Goal: Task Accomplishment & Management: Manage account settings

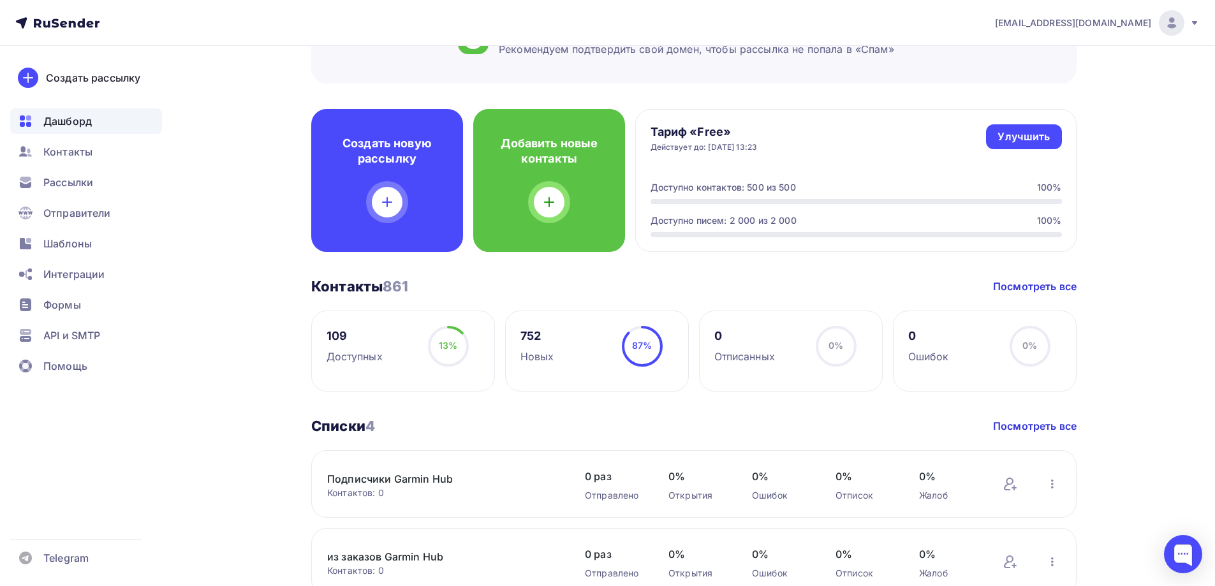
scroll to position [64, 0]
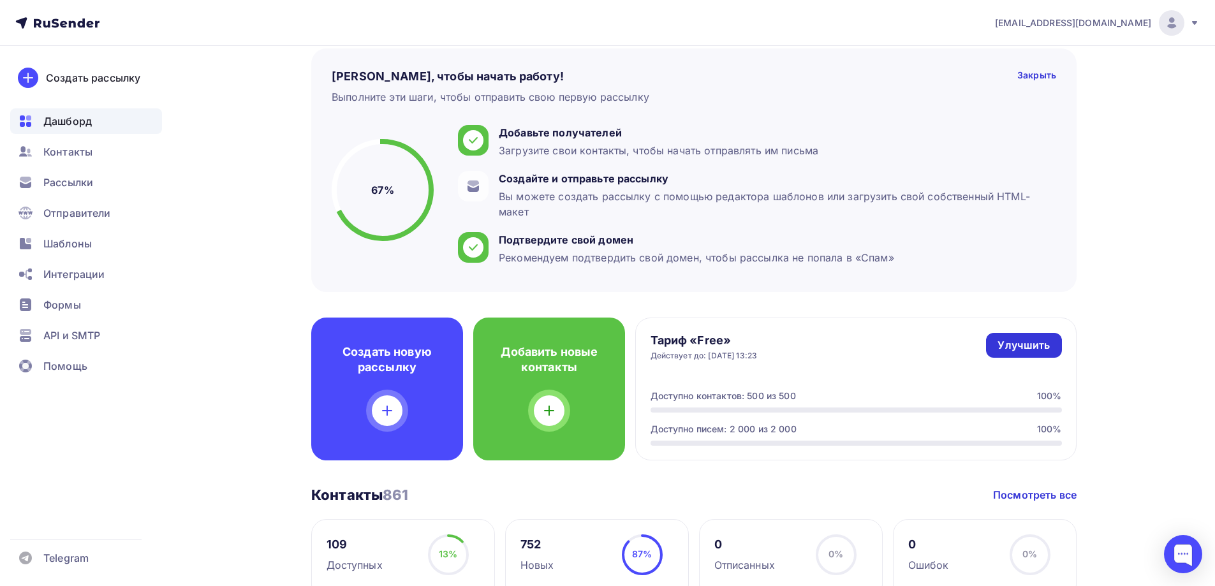
click at [1008, 342] on div "Улучшить" at bounding box center [1023, 345] width 52 height 15
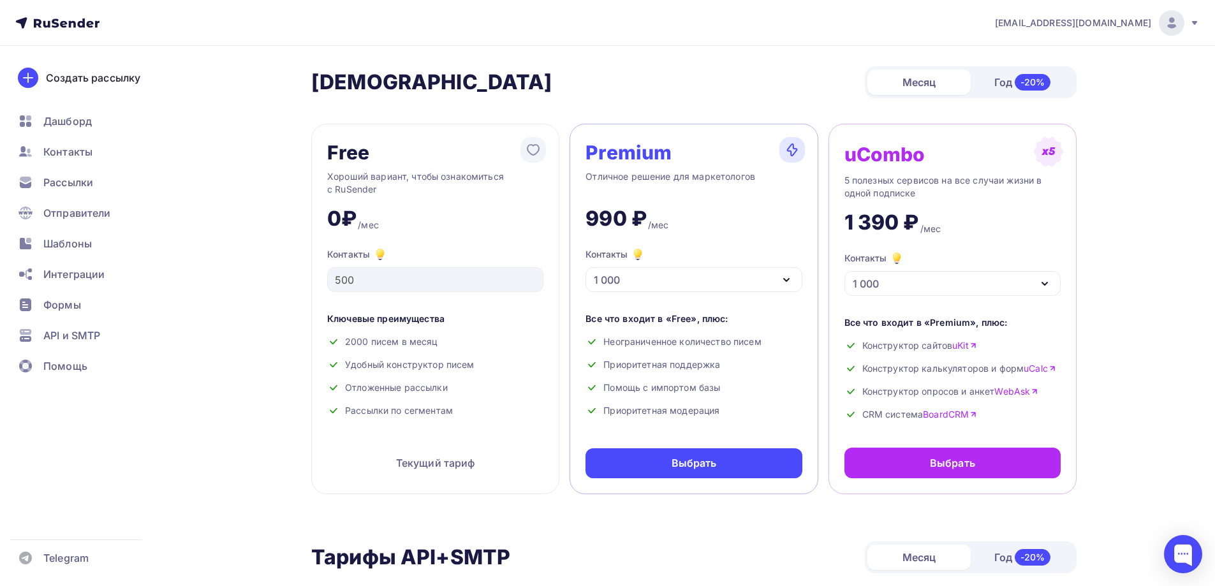
click at [791, 276] on icon "button" at bounding box center [786, 279] width 15 height 15
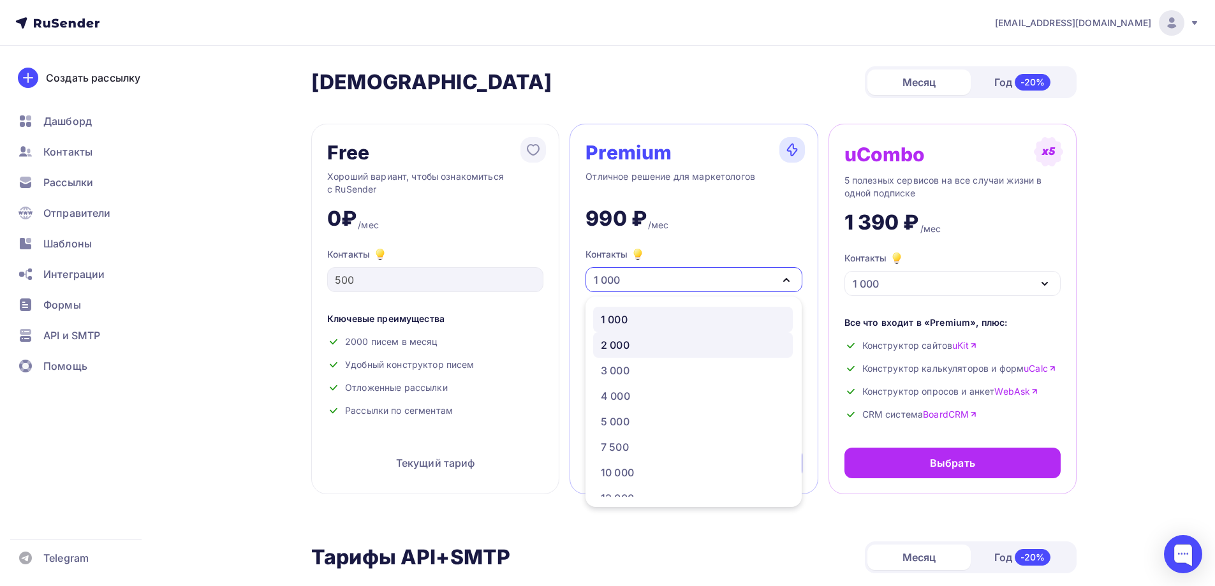
click at [662, 337] on link "2 000" at bounding box center [693, 345] width 200 height 26
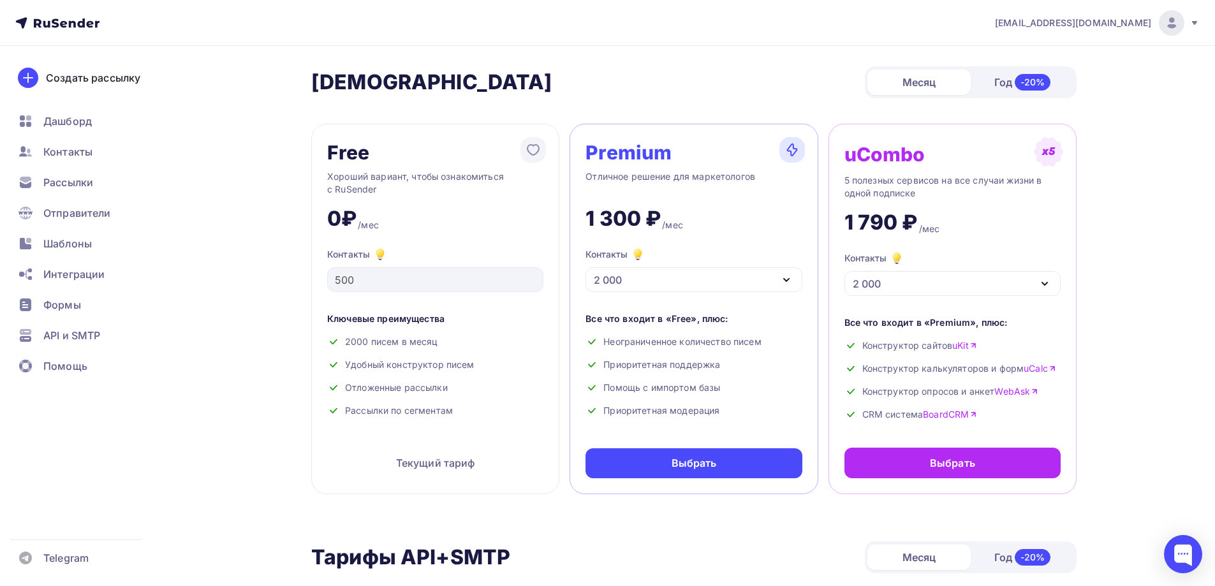
click at [789, 277] on icon "button" at bounding box center [786, 279] width 15 height 15
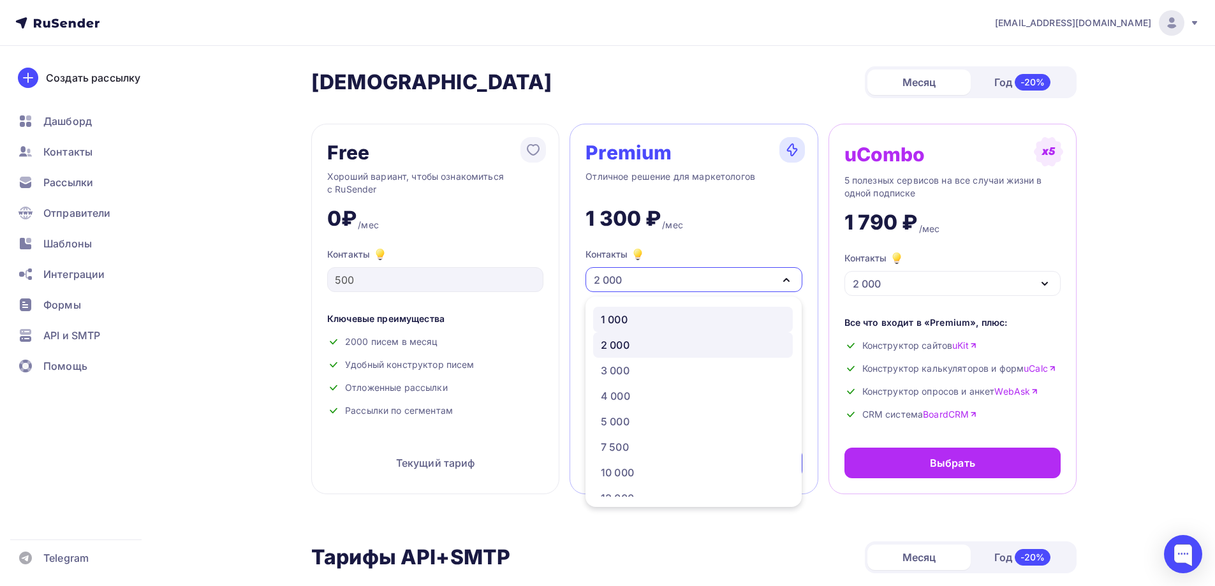
click at [628, 311] on link "1 000" at bounding box center [693, 320] width 200 height 26
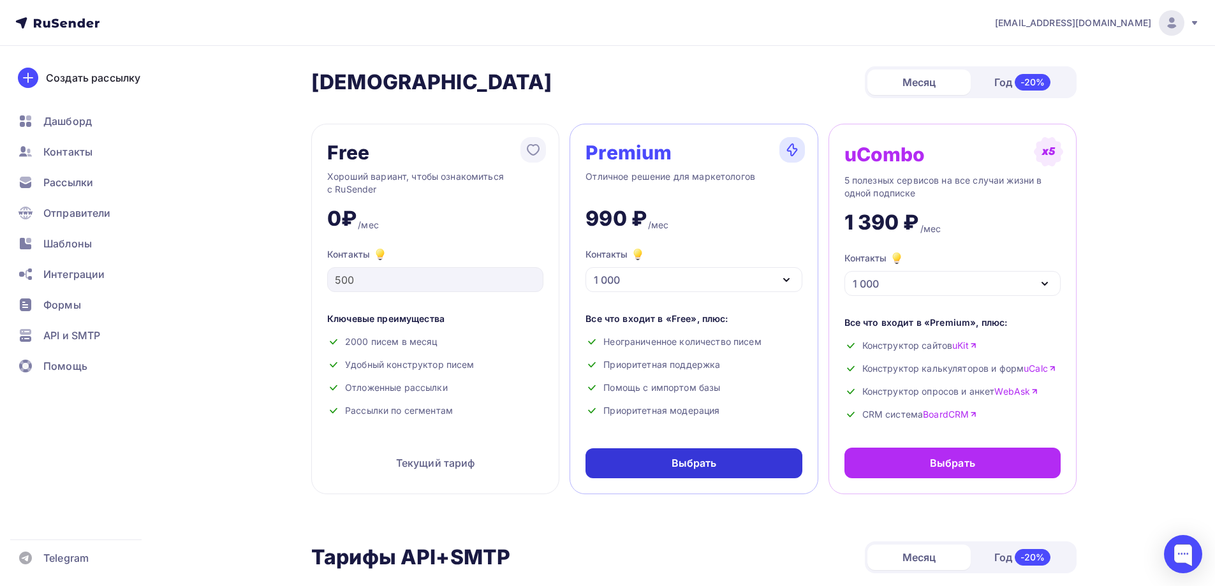
click at [709, 464] on div "Выбрать" at bounding box center [693, 463] width 45 height 15
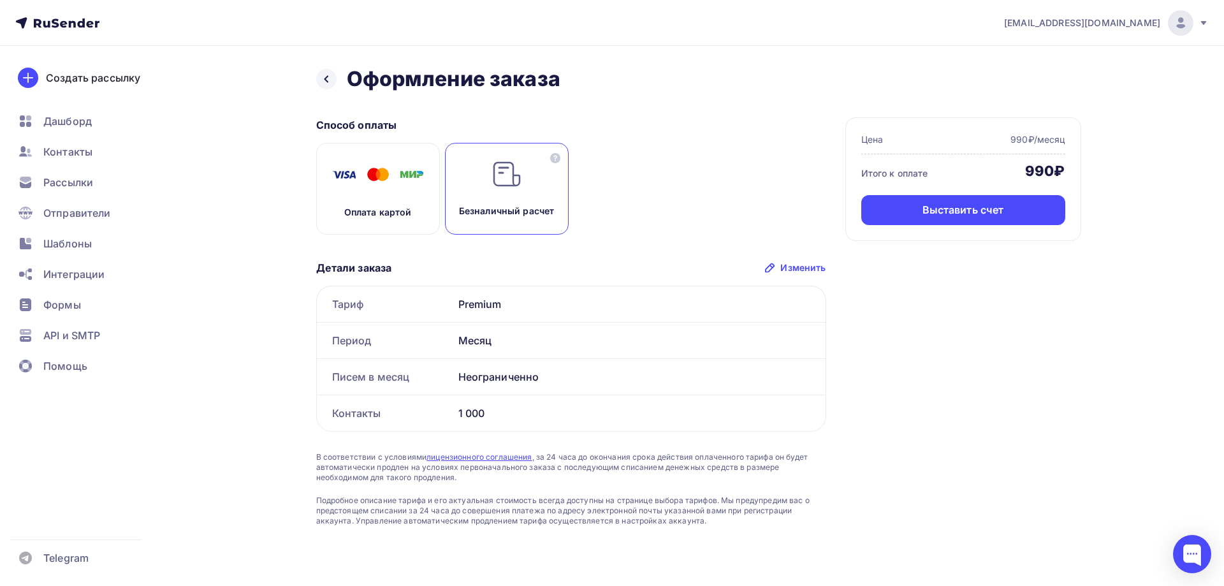
click at [367, 173] on img at bounding box center [378, 175] width 102 height 32
click at [957, 210] on div "Оплатить" at bounding box center [963, 210] width 49 height 15
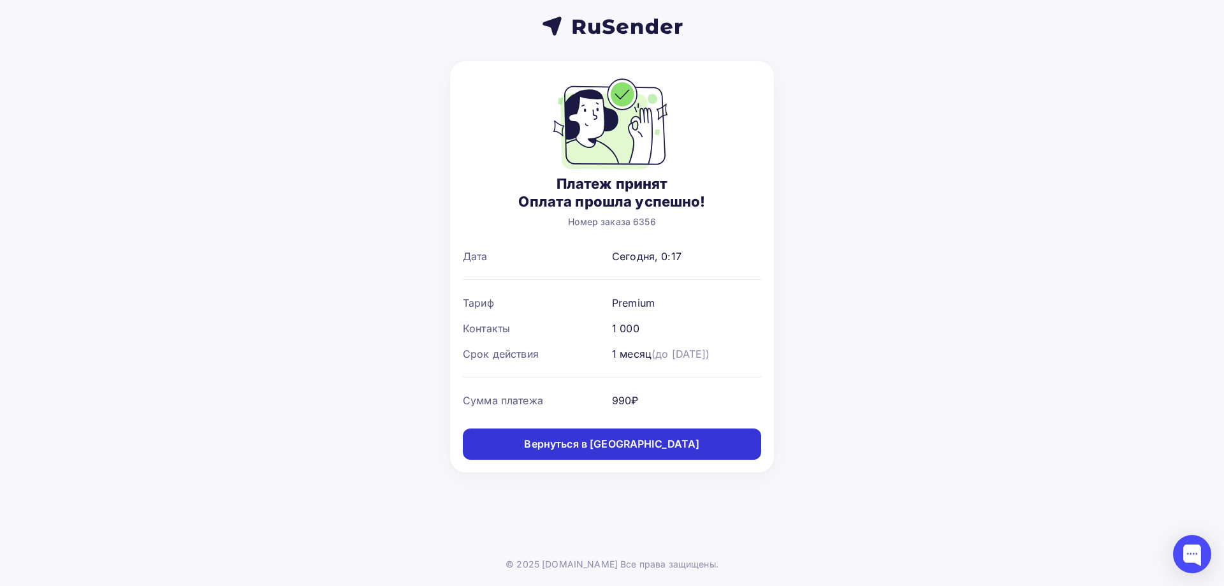
click at [607, 455] on link "Вернуться в [GEOGRAPHIC_DATA]" at bounding box center [612, 443] width 298 height 31
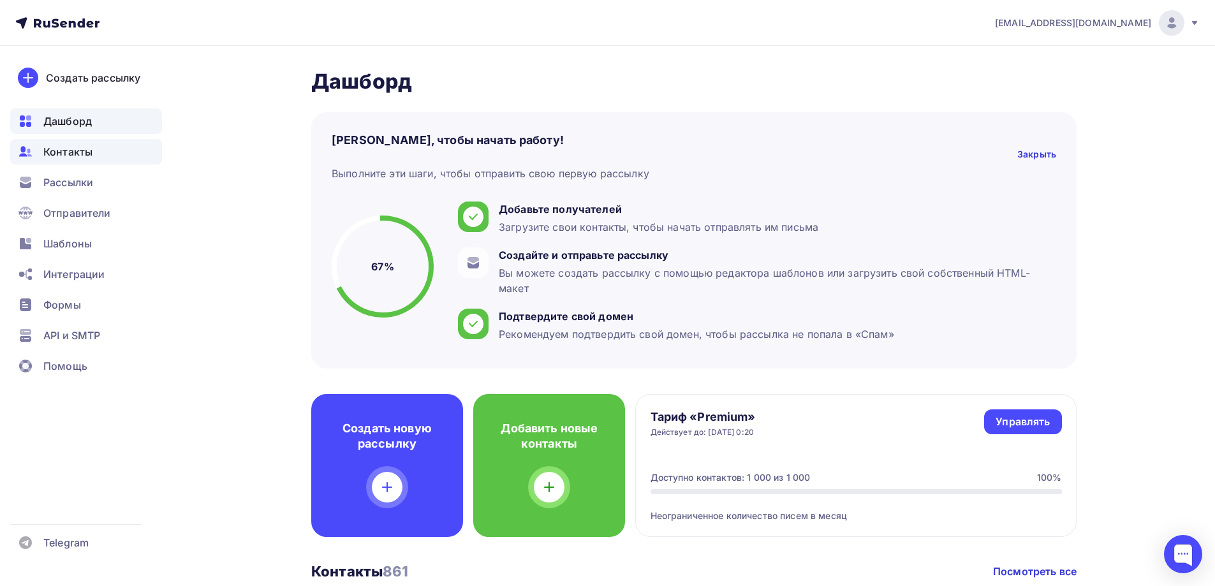
click at [62, 152] on span "Контакты" at bounding box center [67, 151] width 49 height 15
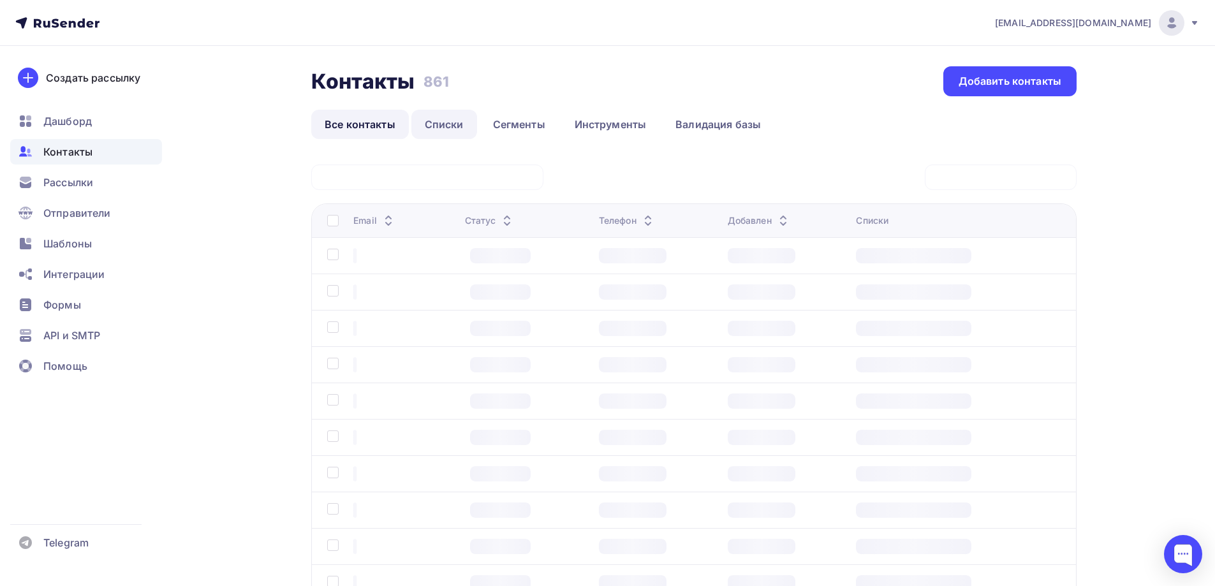
click at [463, 132] on link "Списки" at bounding box center [444, 124] width 66 height 29
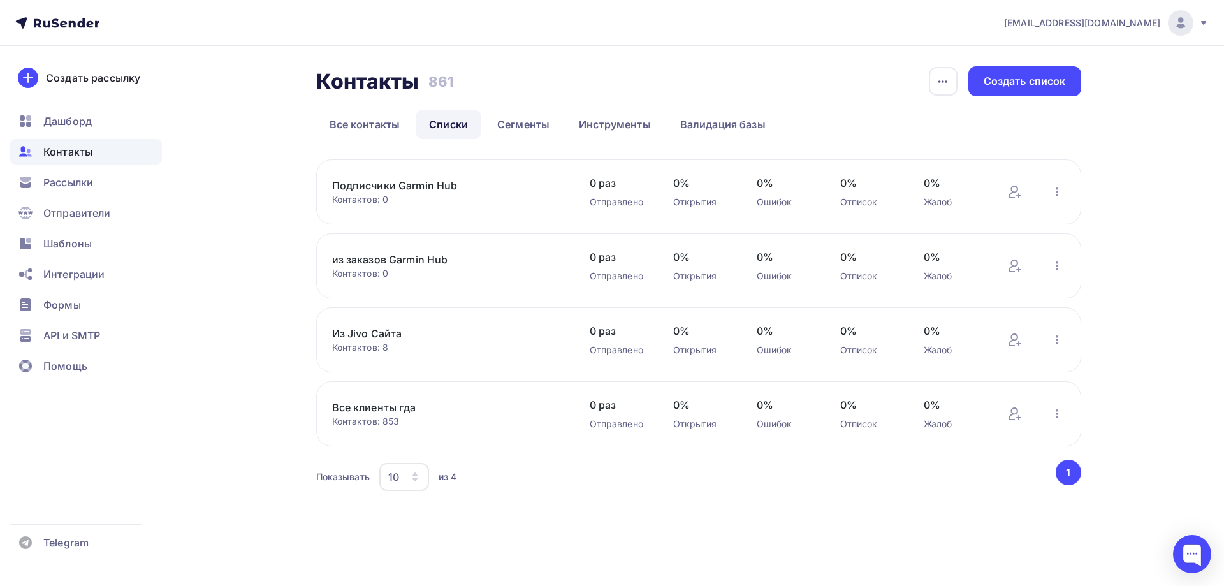
click at [402, 256] on link "из заказов Garmin Hub" at bounding box center [440, 259] width 217 height 15
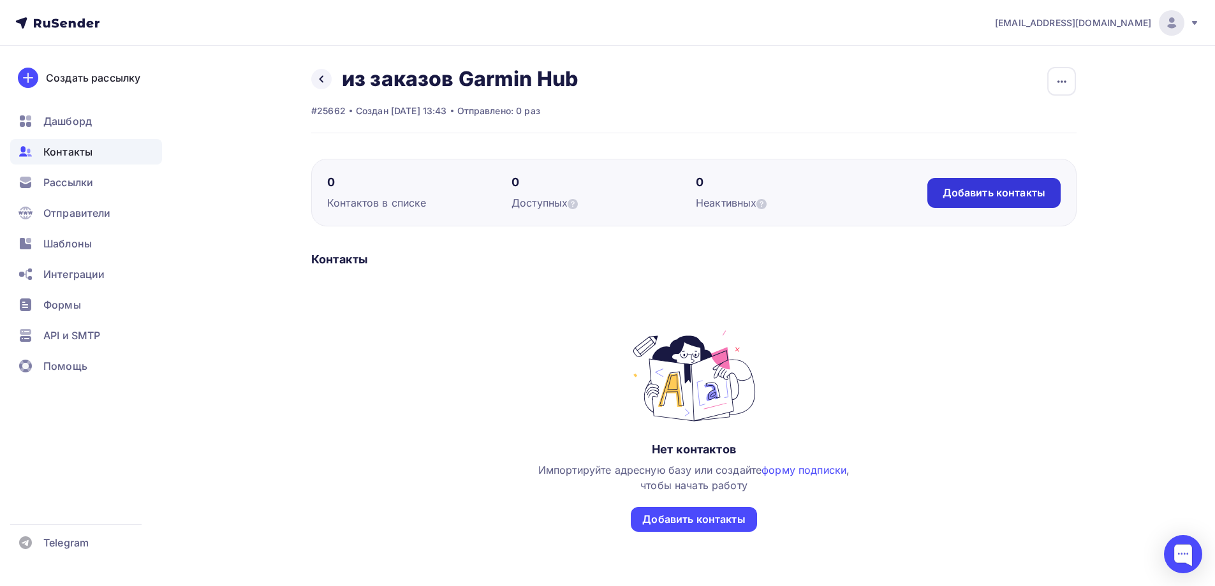
click at [997, 192] on div "Добавить контакты" at bounding box center [993, 193] width 103 height 15
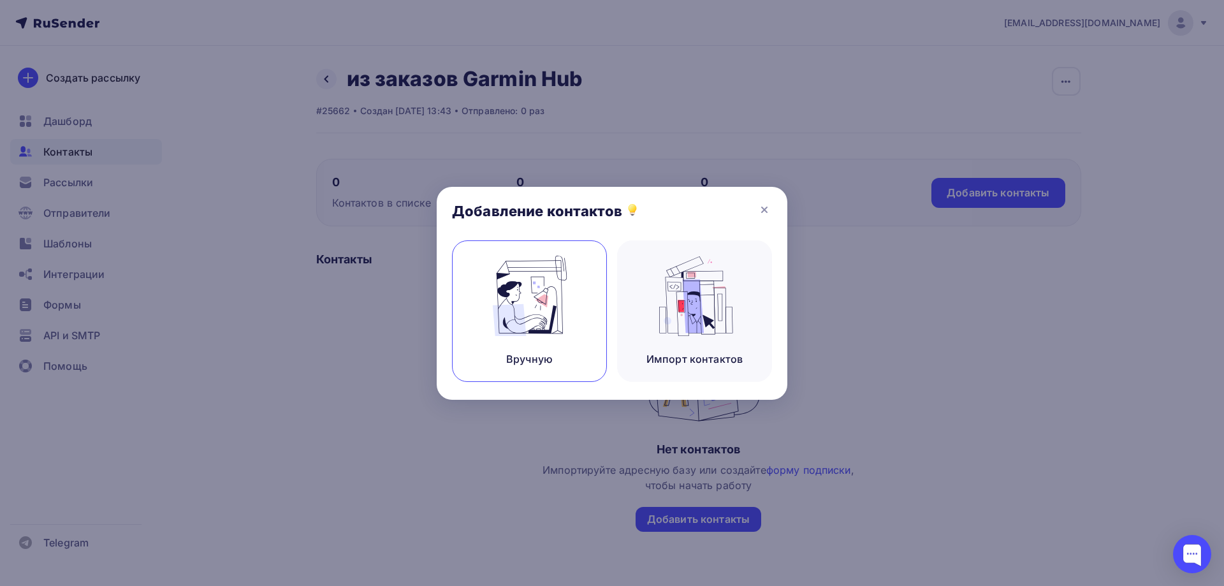
click at [528, 302] on img at bounding box center [529, 296] width 85 height 80
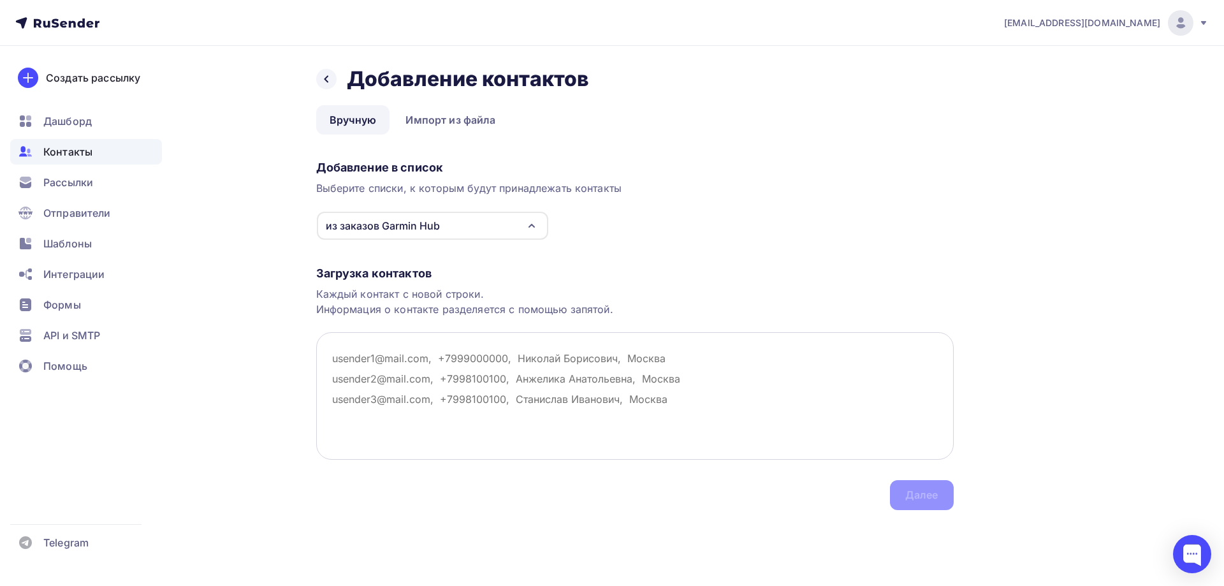
click at [392, 361] on textarea at bounding box center [635, 396] width 638 height 128
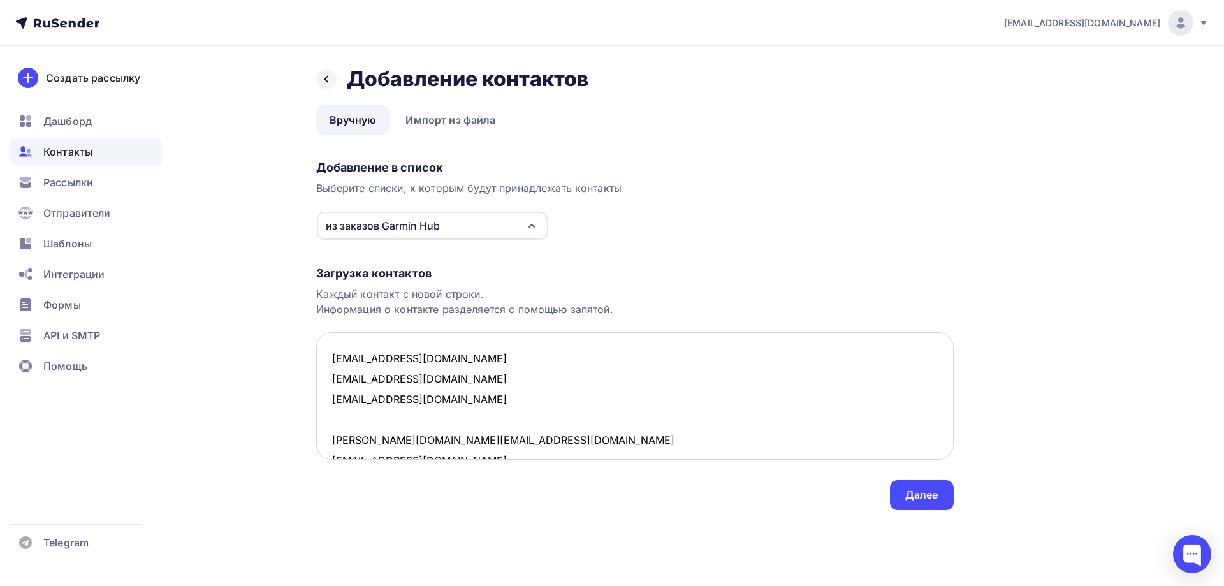
click at [437, 433] on textarea "artyjazz@gmail.com alevine@narod.ru macarychec99@icloud.com ann.moan@gmail.com …" at bounding box center [635, 396] width 638 height 128
click at [397, 423] on textarea "artyjazz@gmail.com alevine@narod.ru macarychec99@icloud.com ann.moan@gmail.com …" at bounding box center [635, 396] width 638 height 128
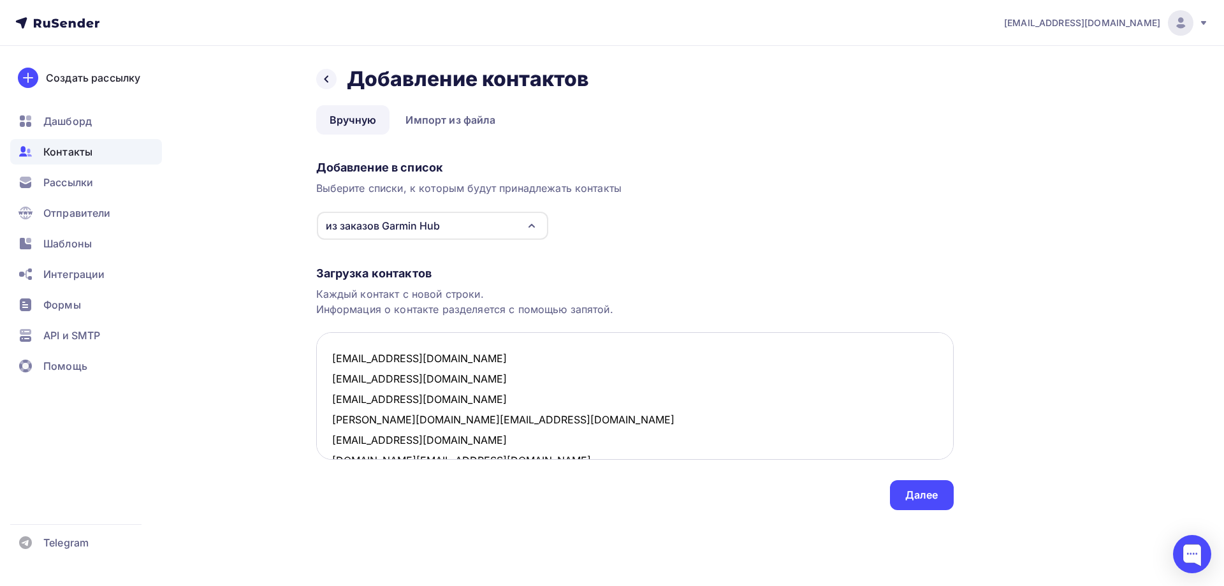
click at [399, 341] on textarea "artyjazz@gmail.com alevine@narod.ru macarychec99@icloud.com ann.moan@gmail.com …" at bounding box center [635, 396] width 638 height 128
click at [397, 341] on textarea "artyjazz@gmail.com alevine@narod.ru macarychec99@icloud.com ann.moan@gmail.com …" at bounding box center [635, 396] width 638 height 128
type textarea "artyjazz@gmail.com alevine@narod.ru macarychec99@icloud.com ann.moan@gmail.com …"
click at [931, 504] on div "Далее" at bounding box center [922, 495] width 64 height 30
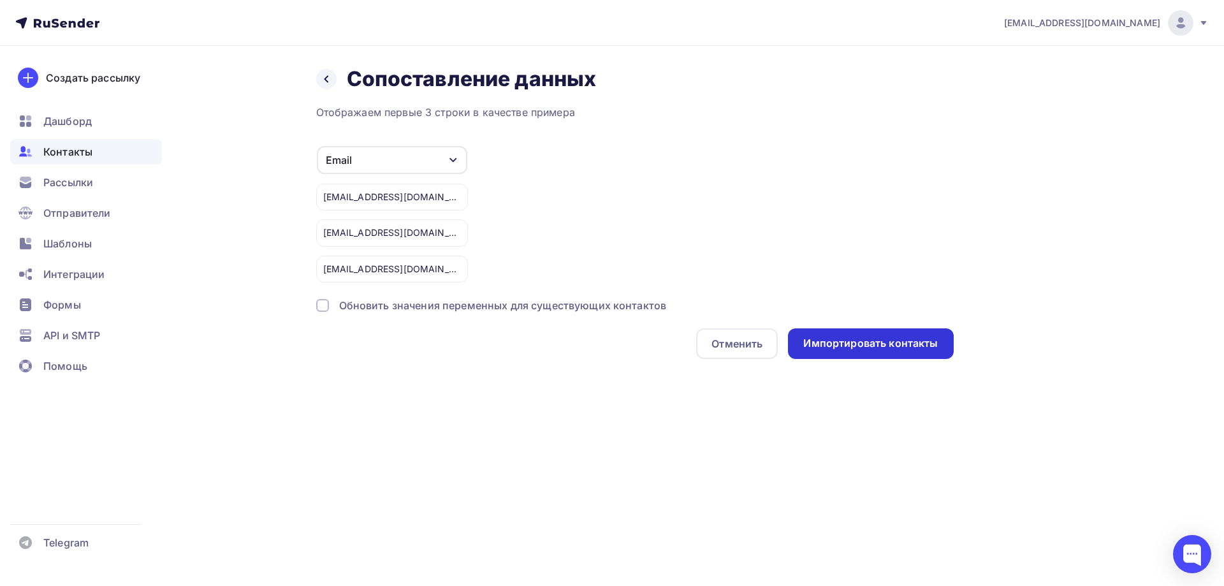
click at [852, 342] on div "Импортировать контакты" at bounding box center [870, 343] width 135 height 15
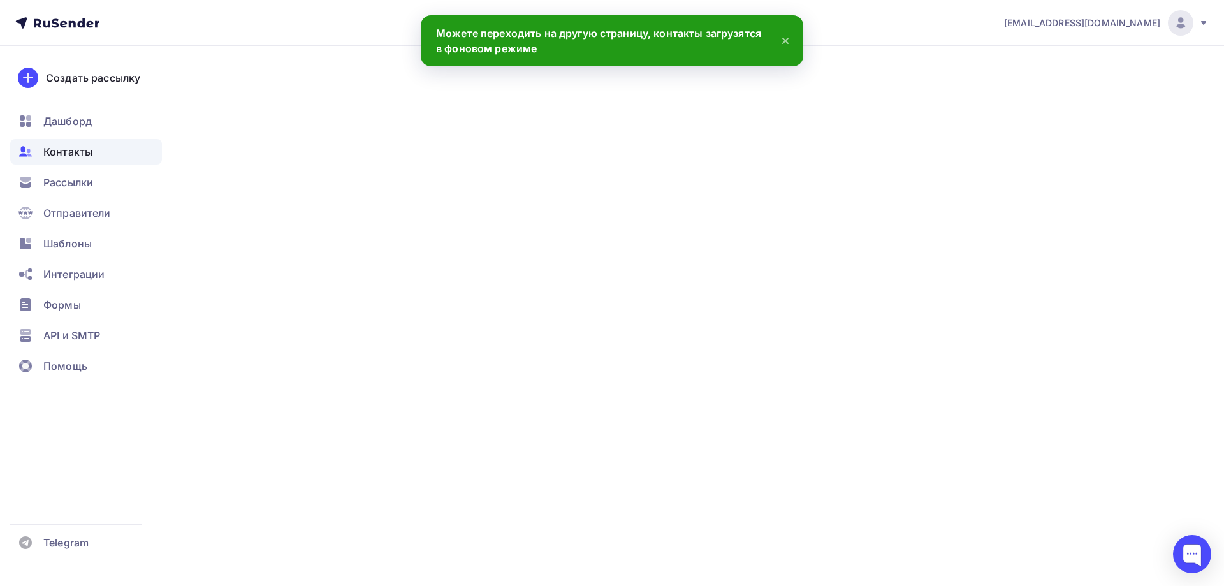
scroll to position [129, 0]
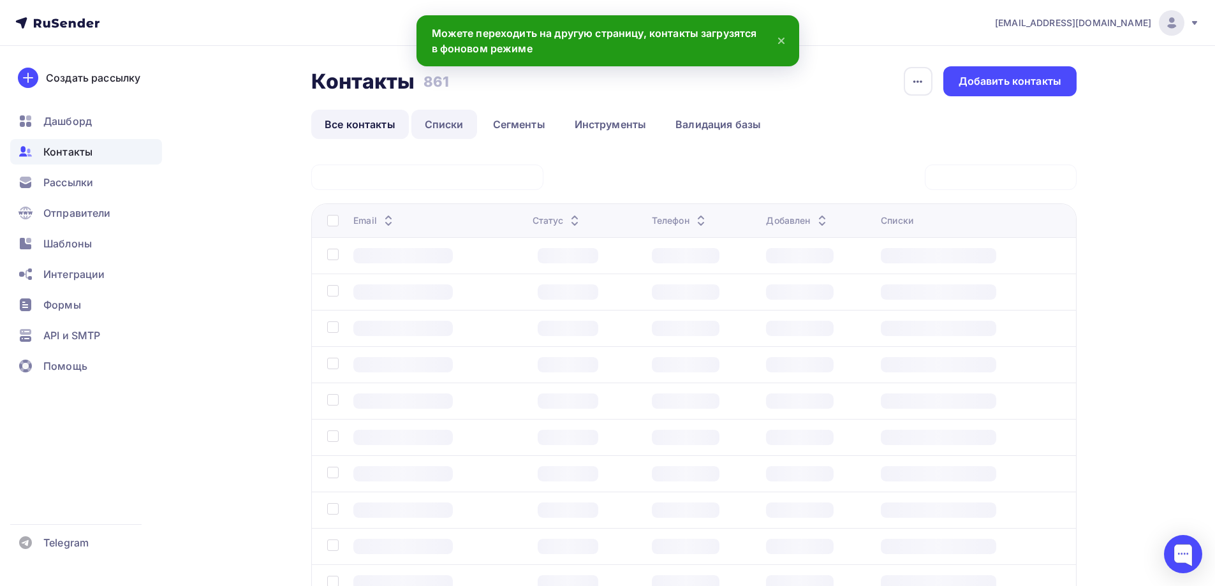
click at [448, 122] on link "Списки" at bounding box center [444, 124] width 66 height 29
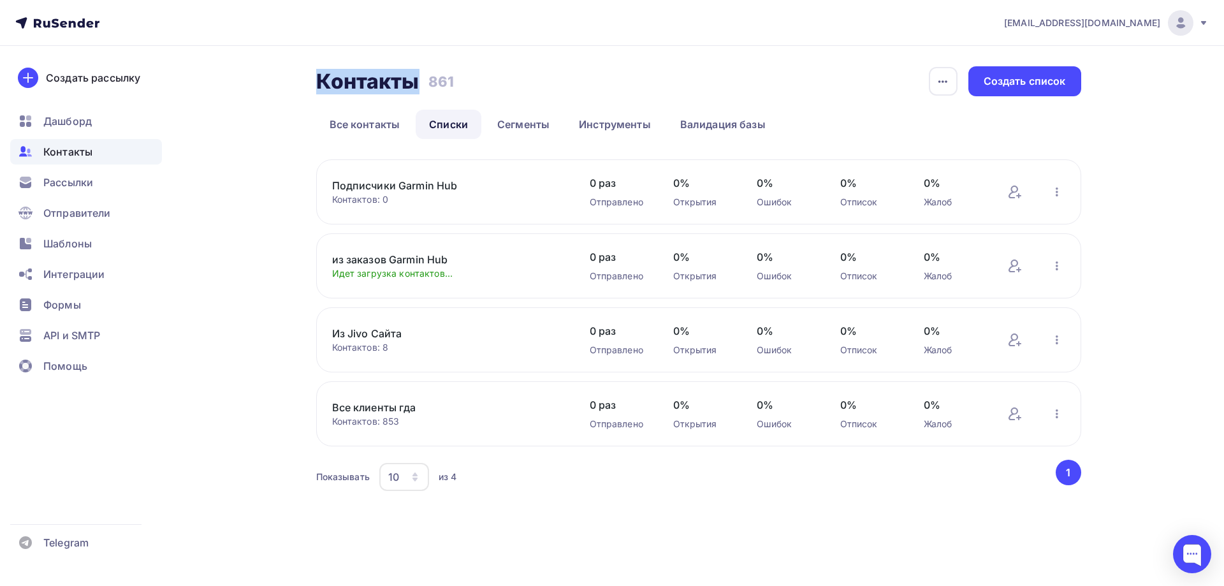
drag, startPoint x: 318, startPoint y: 83, endPoint x: 414, endPoint y: 89, distance: 97.1
click at [414, 89] on h2 "Контакты" at bounding box center [367, 82] width 103 height 26
click at [355, 261] on link "из заказов Garmin Hub" at bounding box center [440, 259] width 217 height 15
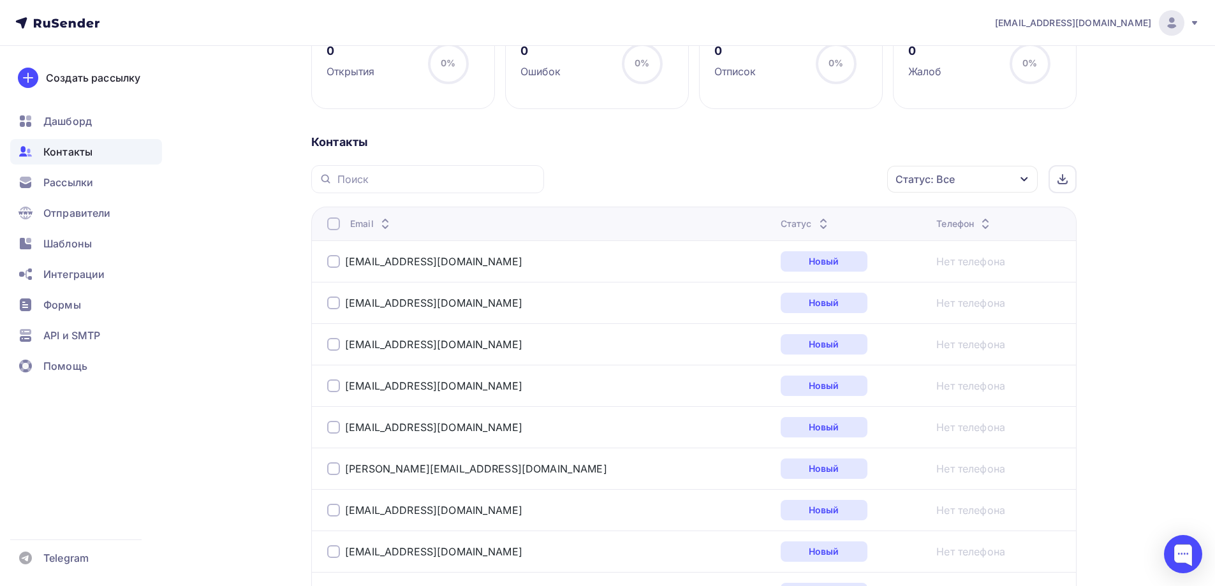
scroll to position [191, 0]
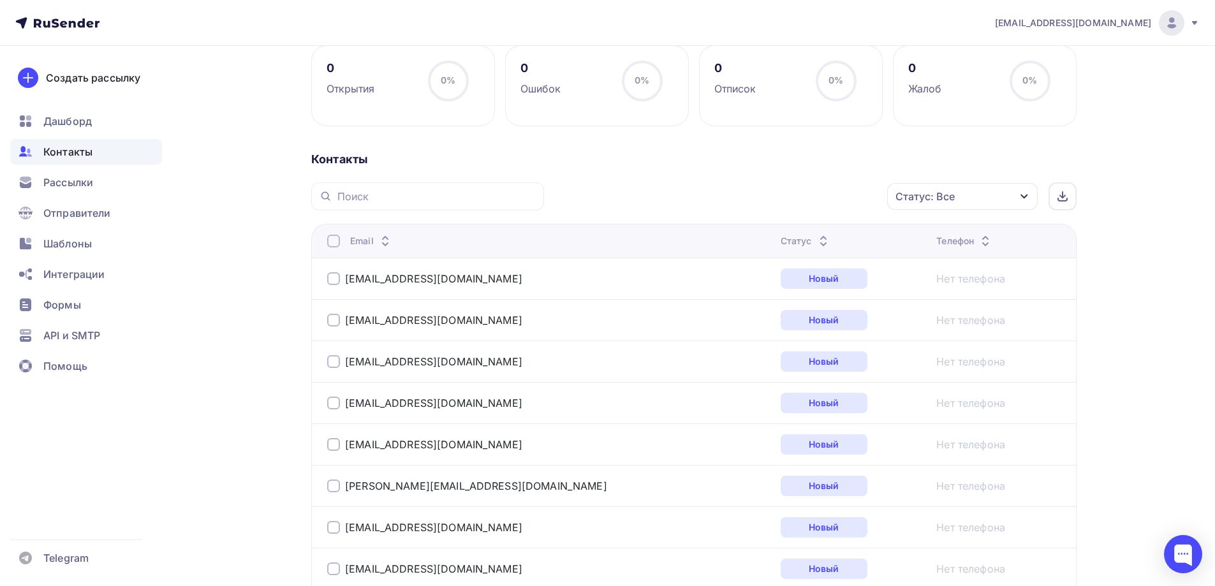
click at [407, 158] on div "Контакты" at bounding box center [693, 159] width 765 height 15
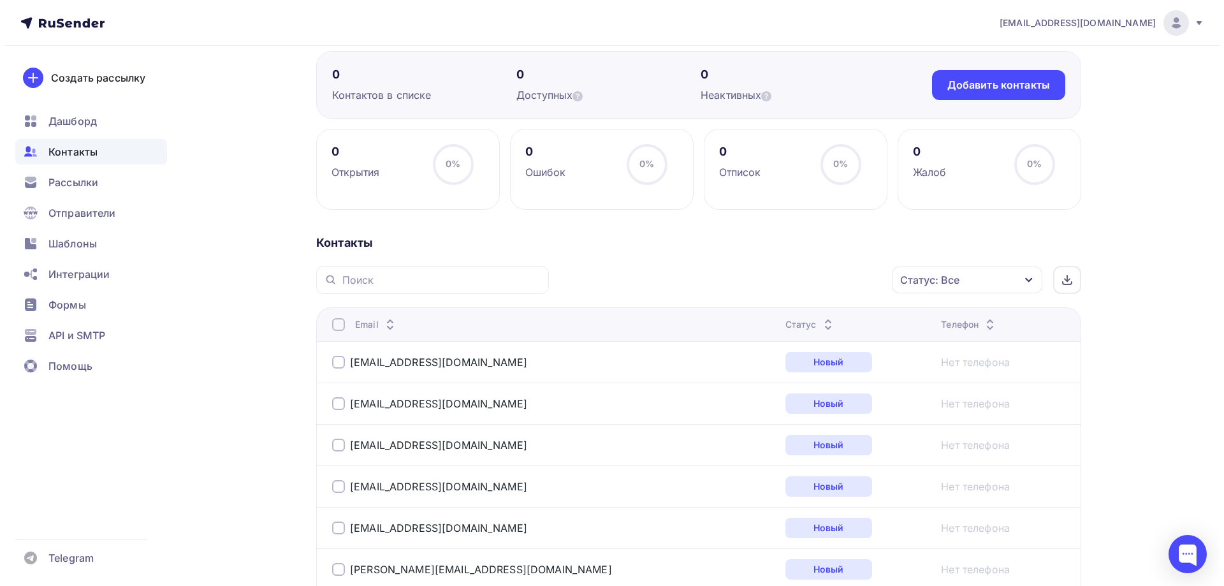
scroll to position [0, 0]
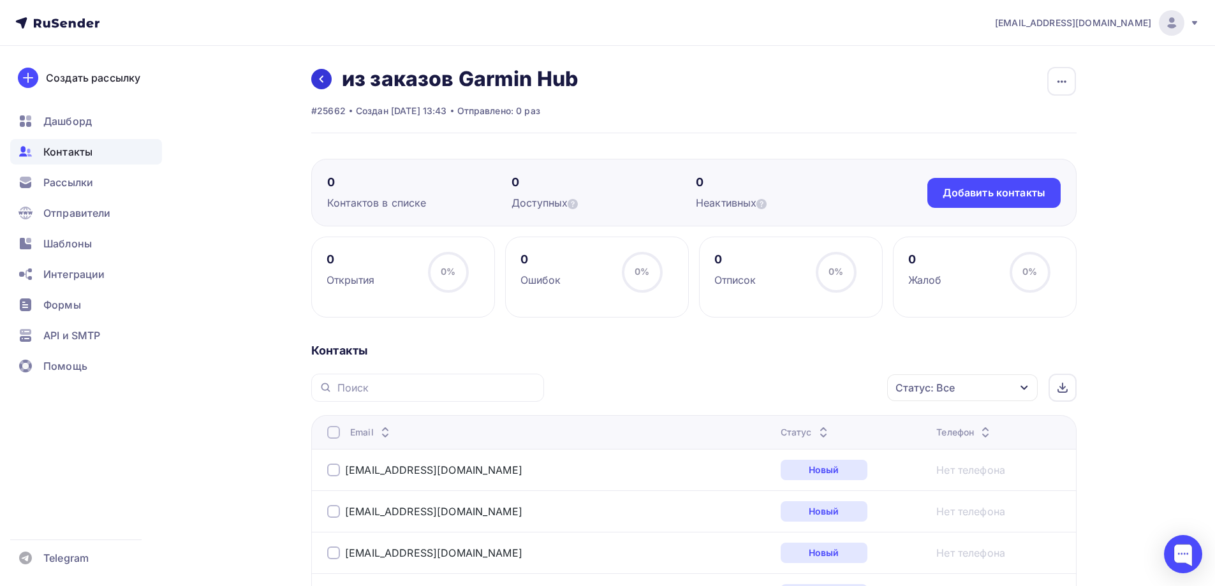
click at [325, 85] on link at bounding box center [321, 79] width 20 height 20
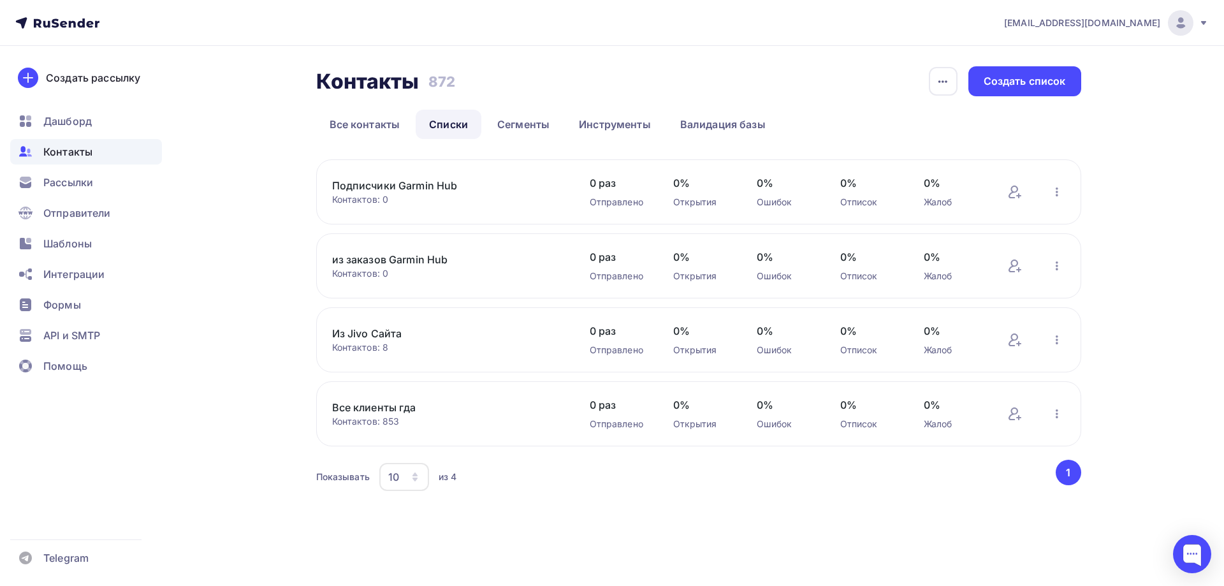
click at [249, 235] on div "Контакты Контакты 872 872 История импорта Создать список Все контакты Списки Се…" at bounding box center [612, 295] width 1045 height 499
click at [226, 84] on div "Контакты Контакты 872 872 История импорта Создать список Все контакты Списки Се…" at bounding box center [612, 295] width 1045 height 499
